Goal: Communication & Community: Answer question/provide support

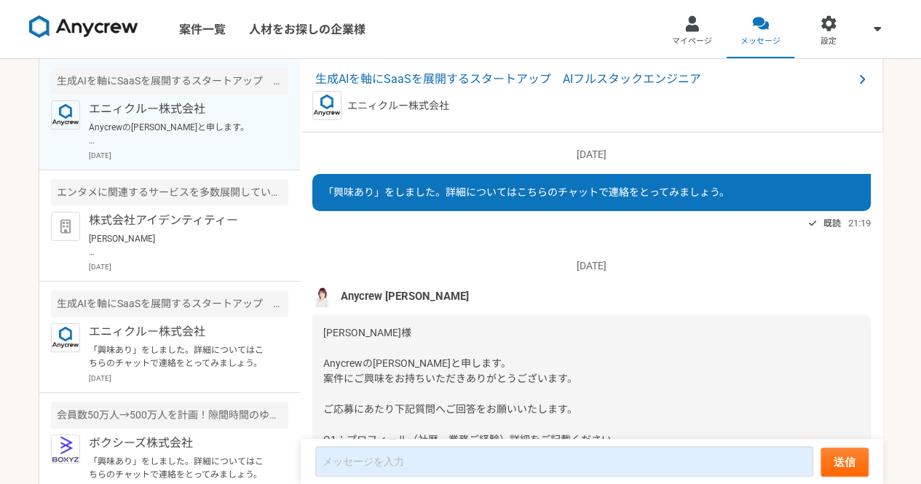
scroll to position [3323, 0]
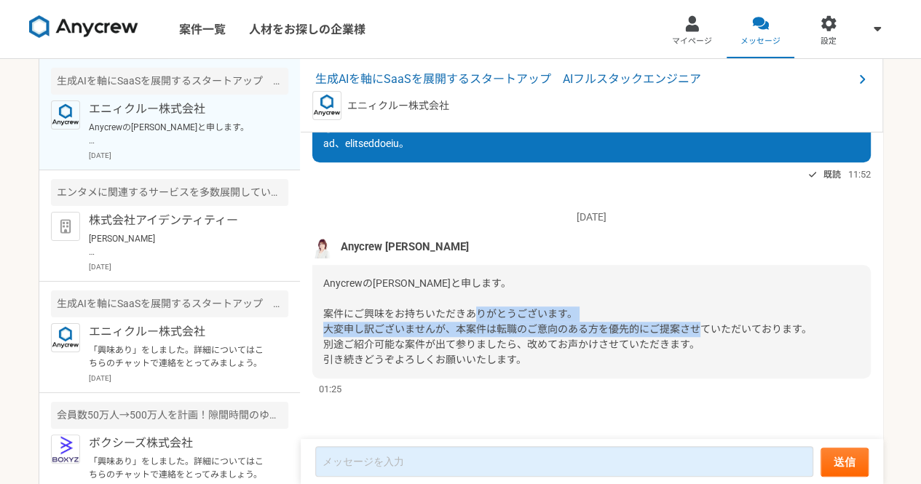
drag, startPoint x: 816, startPoint y: 327, endPoint x: 327, endPoint y: 330, distance: 488.7
click at [327, 330] on div "Anycrewの[PERSON_NAME]と申します。 案件にご興味をお持ちいただきありがとうございます。 大変申し訳ございませんが、本案件は転職のご意向のあ…" at bounding box center [591, 322] width 559 height 114
copy span "大変申し訳ございませんが、本案件は転職のご意向のある方を優先的にご提案させていただいております。"
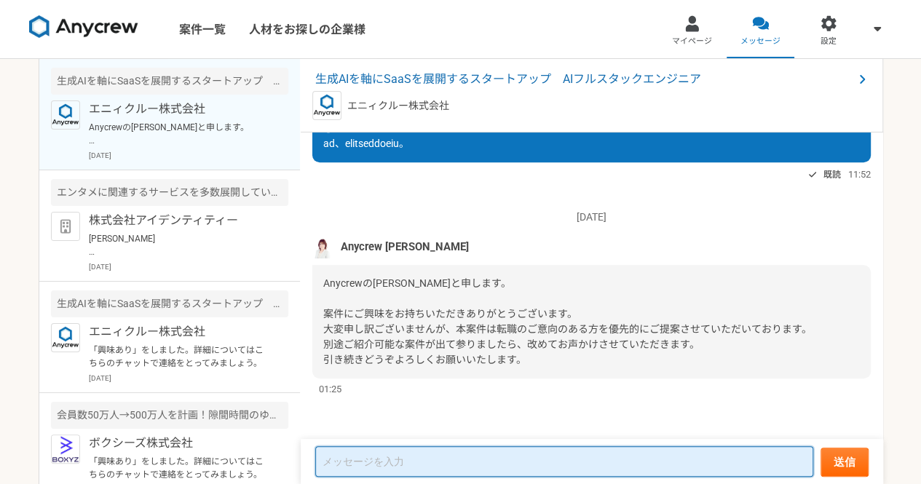
click at [358, 465] on textarea at bounding box center [564, 461] width 498 height 31
paste textarea "大変申し訳ございませんが、本案件は転職のご意向のある方を優先的にご提案させていただいております。"
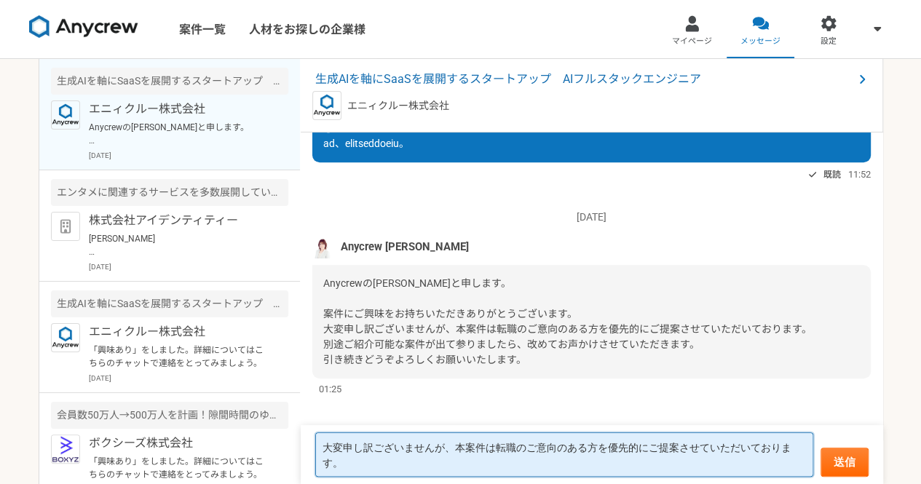
drag, startPoint x: 334, startPoint y: 454, endPoint x: 310, endPoint y: 439, distance: 27.9
click at [310, 439] on form "大変申し訳ございませんが、本案件は転職のご意向のある方を優先的にご提案させていただいております。 送信" at bounding box center [592, 454] width 583 height 59
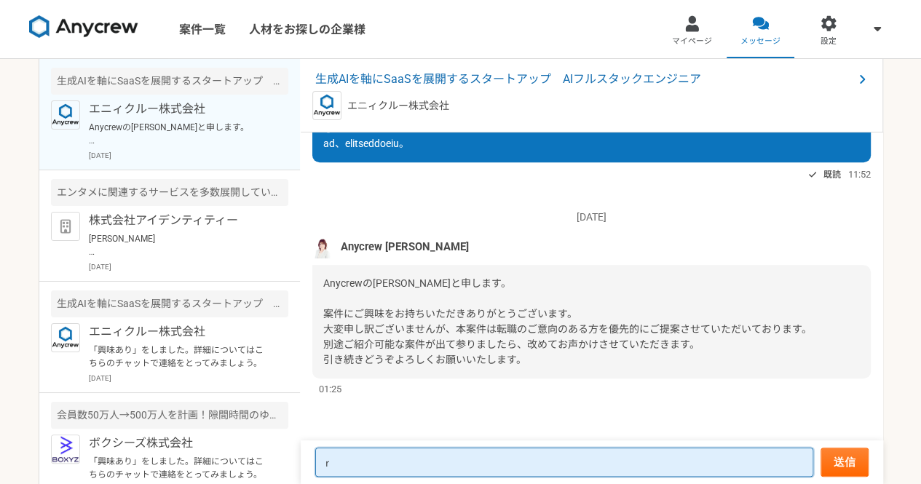
type textarea "り"
type textarea "招"
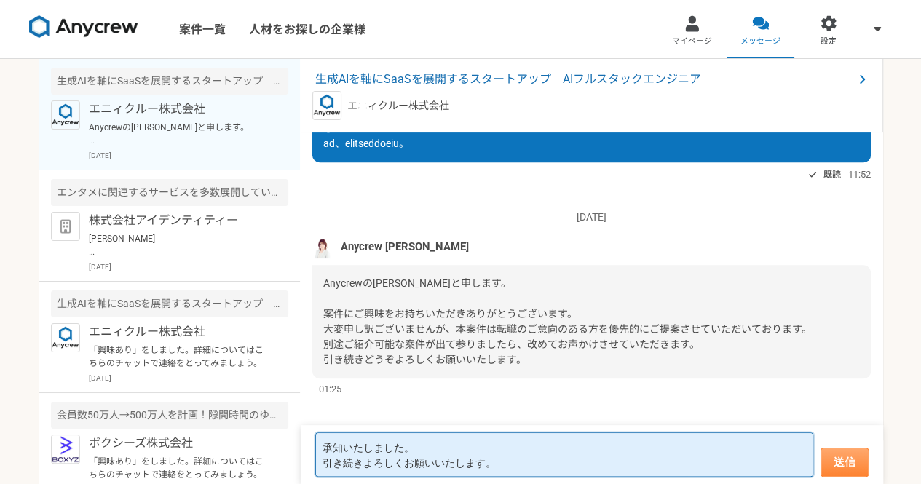
type textarea "承知いたしました。 引き続きよろしくお願いいたします。"
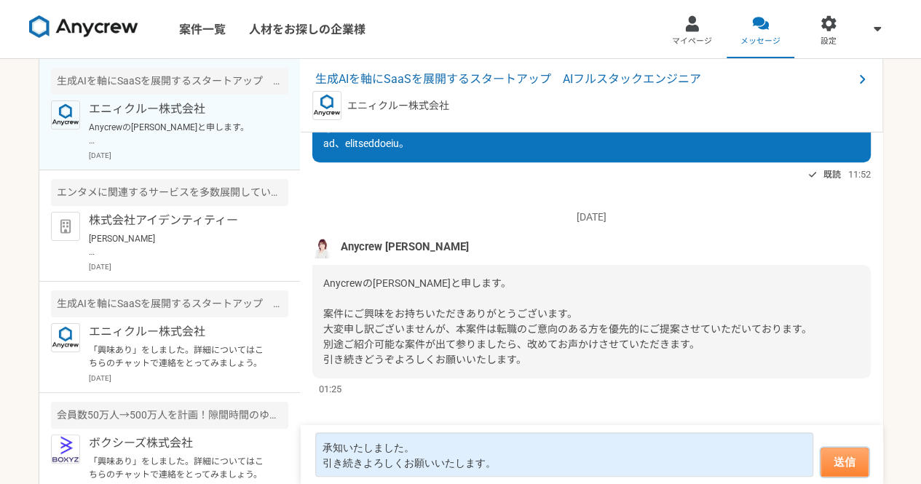
click at [858, 465] on button "送信" at bounding box center [845, 462] width 48 height 29
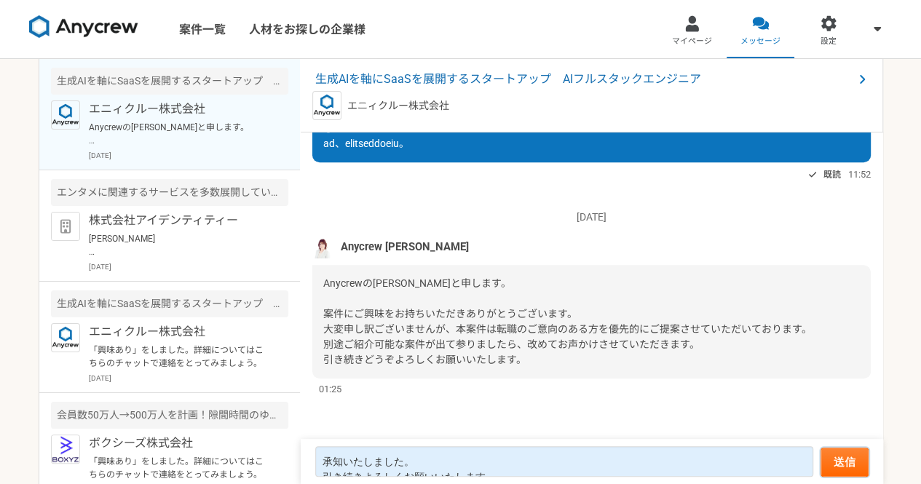
scroll to position [3404, 0]
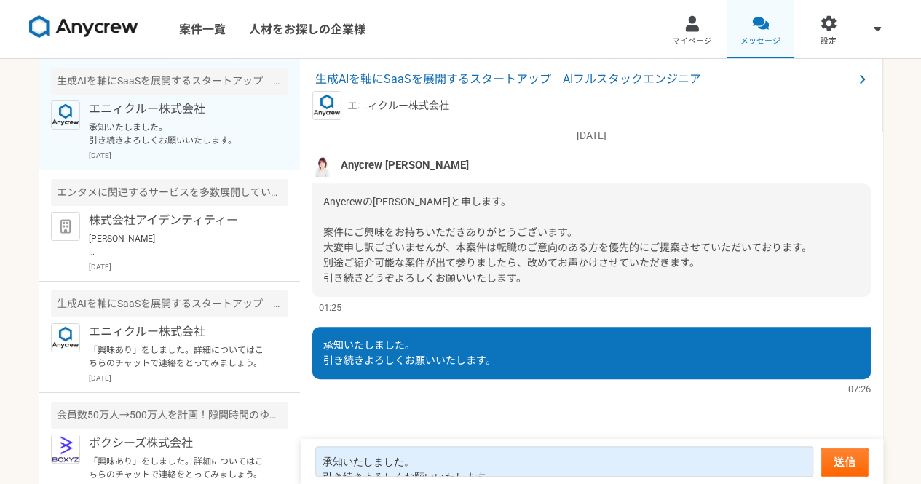
click at [766, 33] on link "メッセージ" at bounding box center [761, 29] width 68 height 58
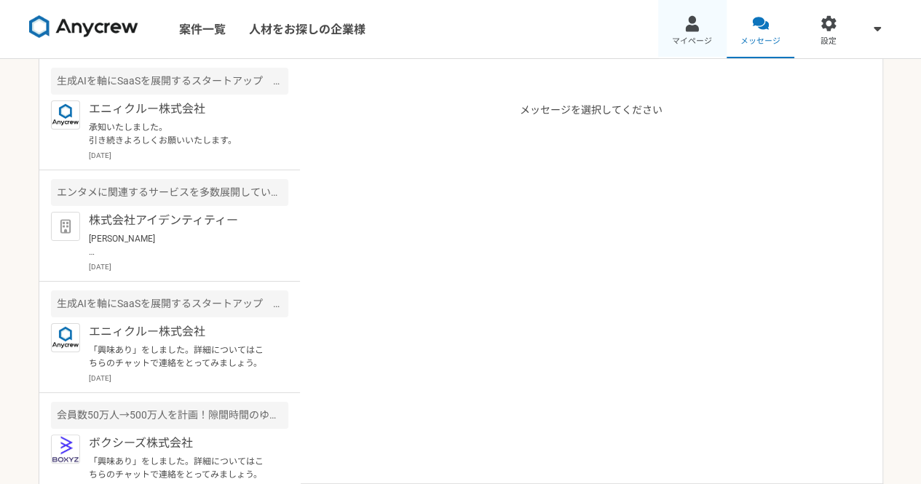
click at [690, 43] on span "マイページ" at bounding box center [692, 42] width 40 height 12
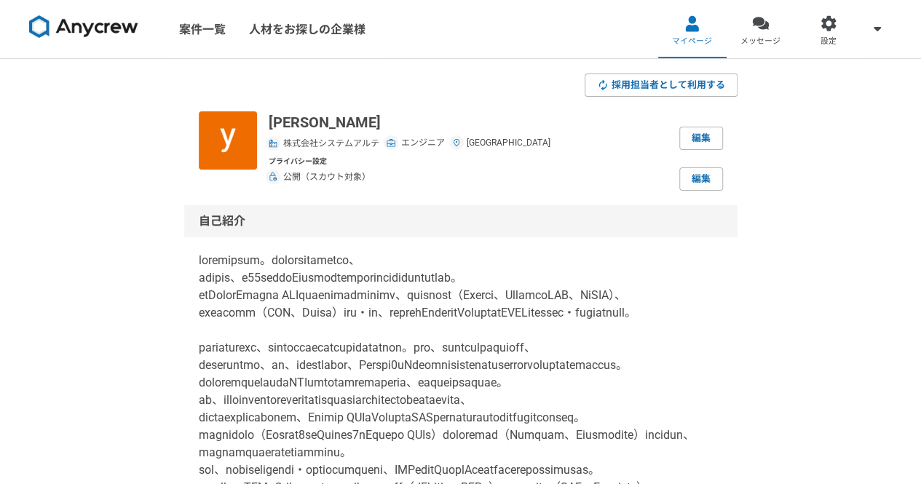
click at [79, 36] on img at bounding box center [83, 26] width 109 height 23
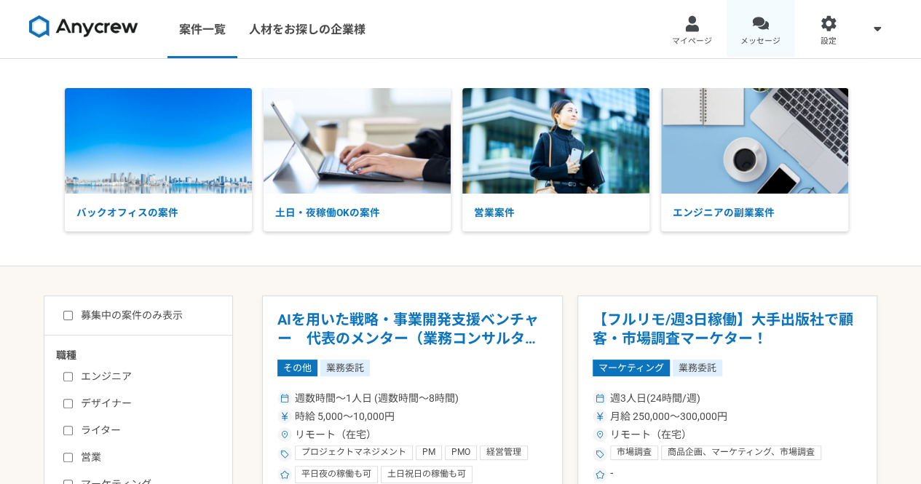
click at [751, 26] on link "メッセージ" at bounding box center [761, 29] width 68 height 58
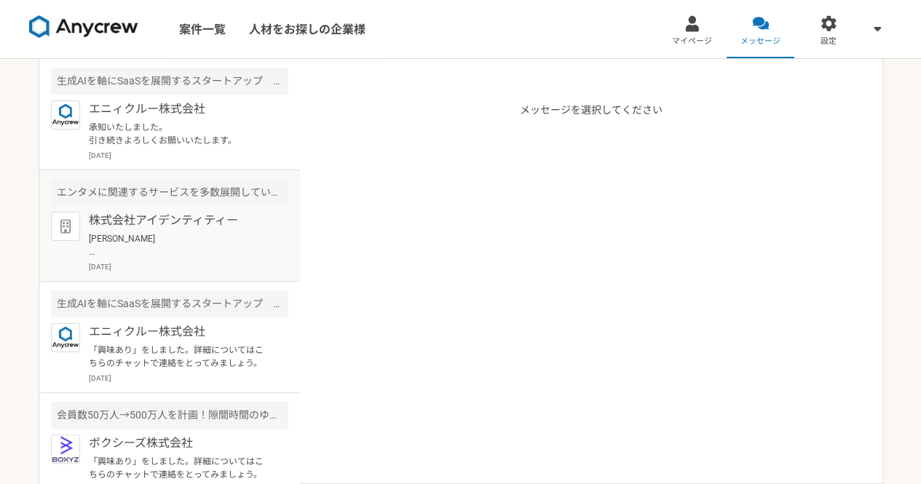
click at [208, 230] on div "株式会社アイデンティティー [PERSON_NAME] お世話になります。 株式会社アイデンティティー、テクフリカウンセラーでございます。 早速のご回答、誠に…" at bounding box center [189, 242] width 200 height 60
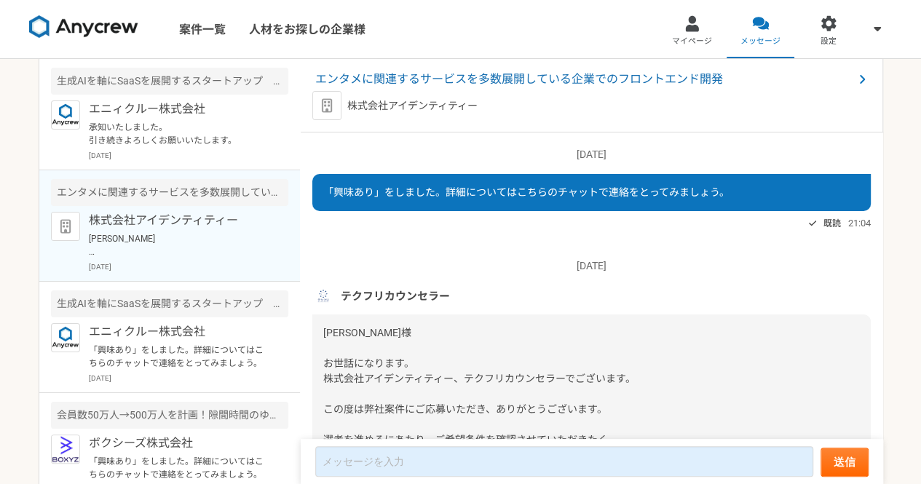
scroll to position [718, 0]
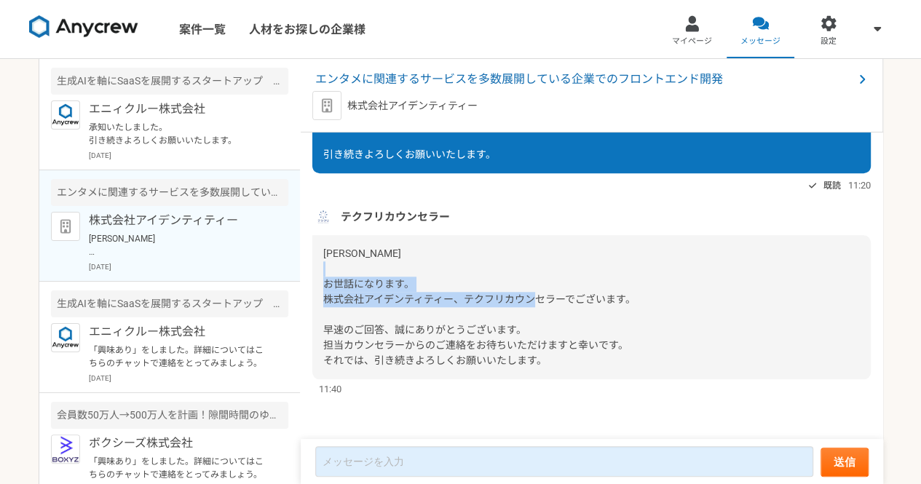
drag, startPoint x: 350, startPoint y: 308, endPoint x: 411, endPoint y: 310, distance: 60.5
click at [411, 310] on div "[PERSON_NAME] お世話になります。 株式会社アイデンティティー、テクフリカウンセラーでございます。 早速のご回答、誠にありがとうございます。 担当…" at bounding box center [591, 307] width 559 height 144
click at [487, 292] on div "[PERSON_NAME] お世話になります。 株式会社アイデンティティー、テクフリカウンセラーでございます。 早速のご回答、誠にありがとうございます。 担当…" at bounding box center [591, 307] width 559 height 144
drag, startPoint x: 565, startPoint y: 299, endPoint x: 319, endPoint y: 299, distance: 246.2
click at [319, 299] on div "[PERSON_NAME] お世話になります。 株式会社アイデンティティー、テクフリカウンセラーでございます。 早速のご回答、誠にありがとうございます。 担当…" at bounding box center [591, 307] width 559 height 144
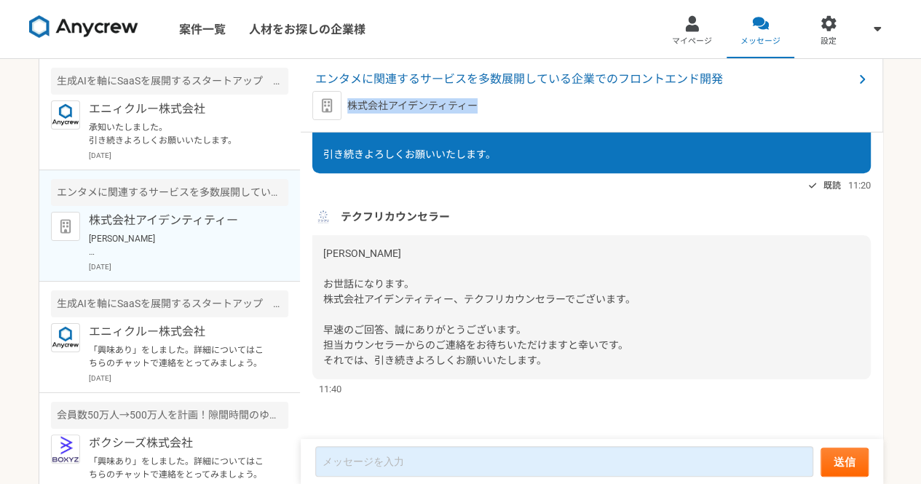
drag, startPoint x: 495, startPoint y: 109, endPoint x: 348, endPoint y: 105, distance: 147.2
click at [348, 105] on div "株式会社アイデンティティー" at bounding box center [591, 105] width 559 height 29
copy p "株式会社アイデンティティー"
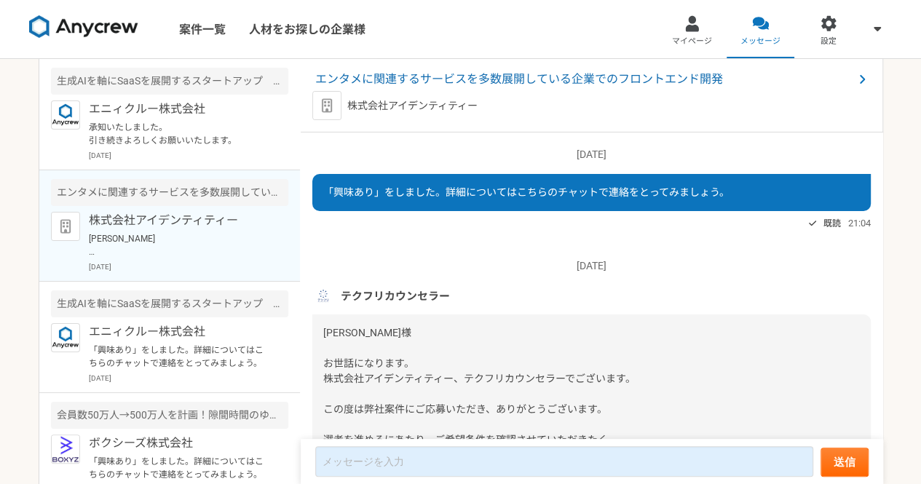
scroll to position [718, 0]
